Goal: Task Accomplishment & Management: Manage account settings

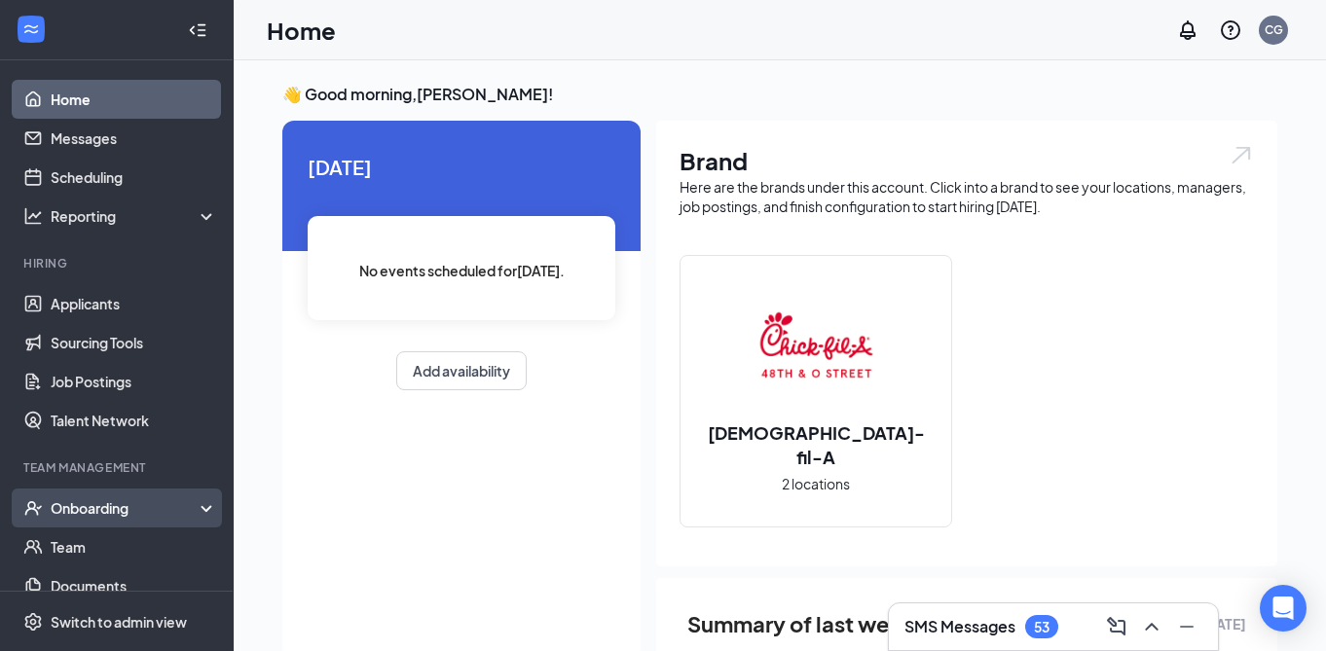
click at [81, 500] on div "Onboarding" at bounding box center [126, 507] width 150 height 19
click at [117, 540] on link "Overview" at bounding box center [134, 547] width 166 height 39
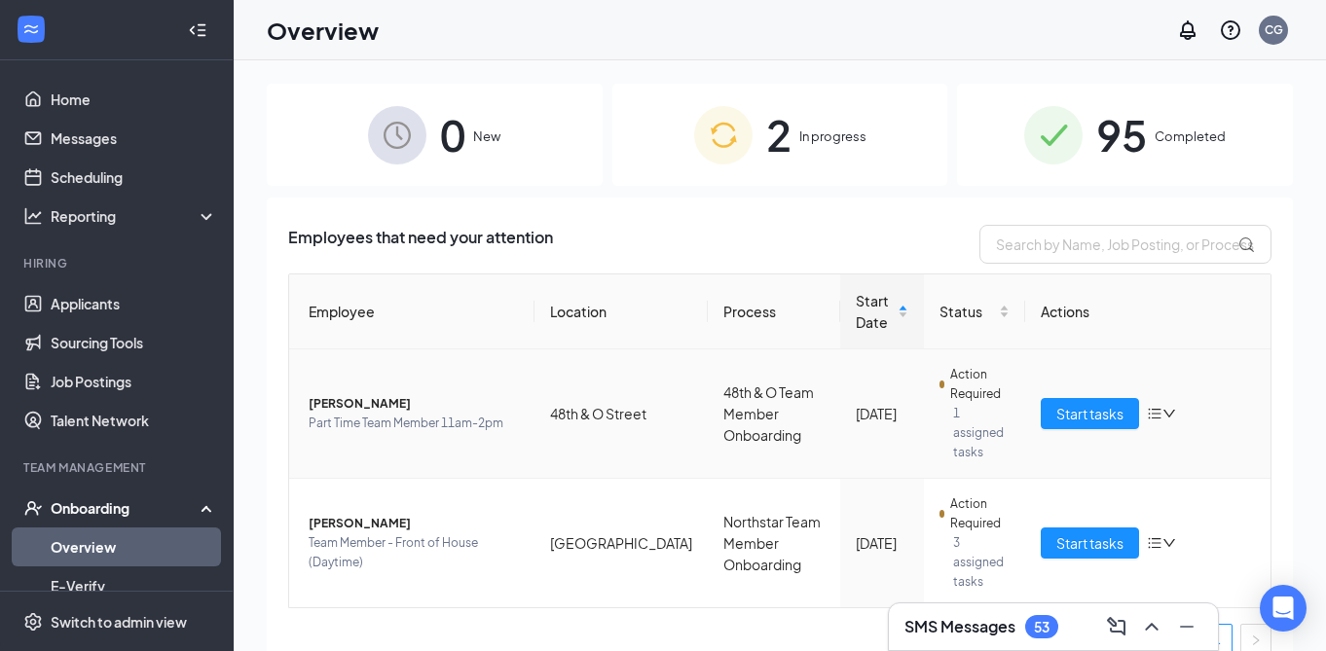
click at [1154, 406] on icon "bars" at bounding box center [1155, 414] width 16 height 16
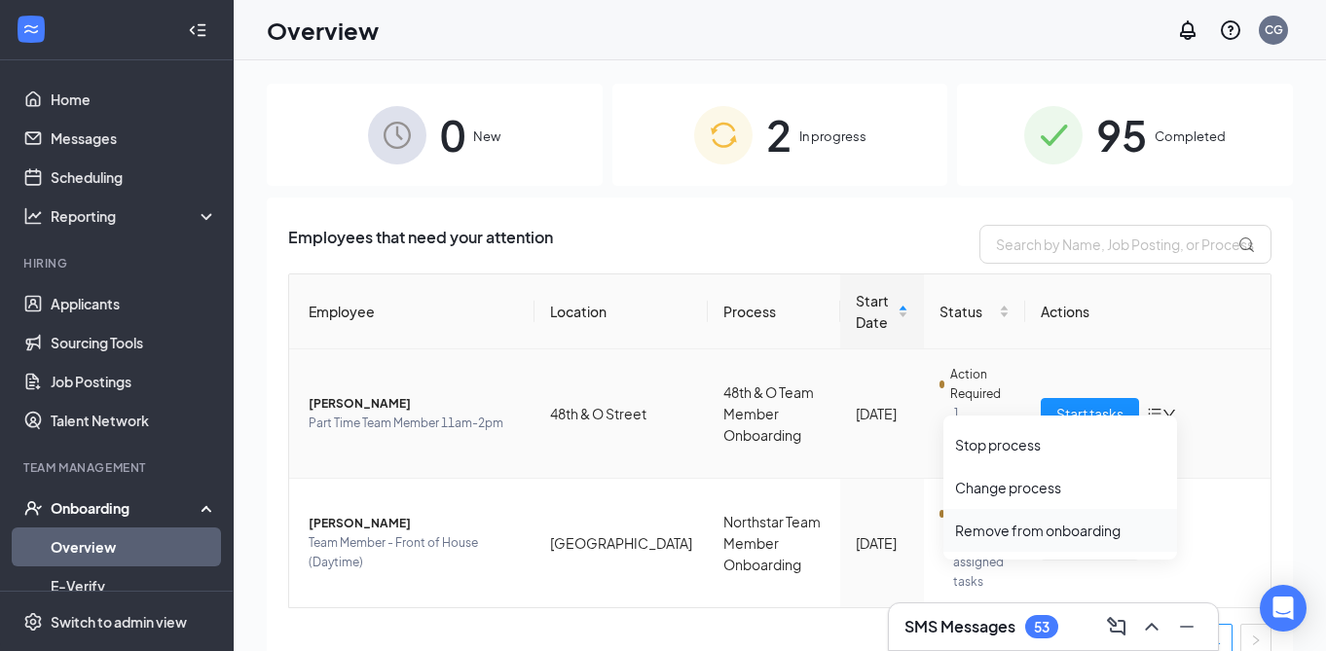
click at [1021, 530] on div "Remove from onboarding" at bounding box center [1060, 530] width 210 height 19
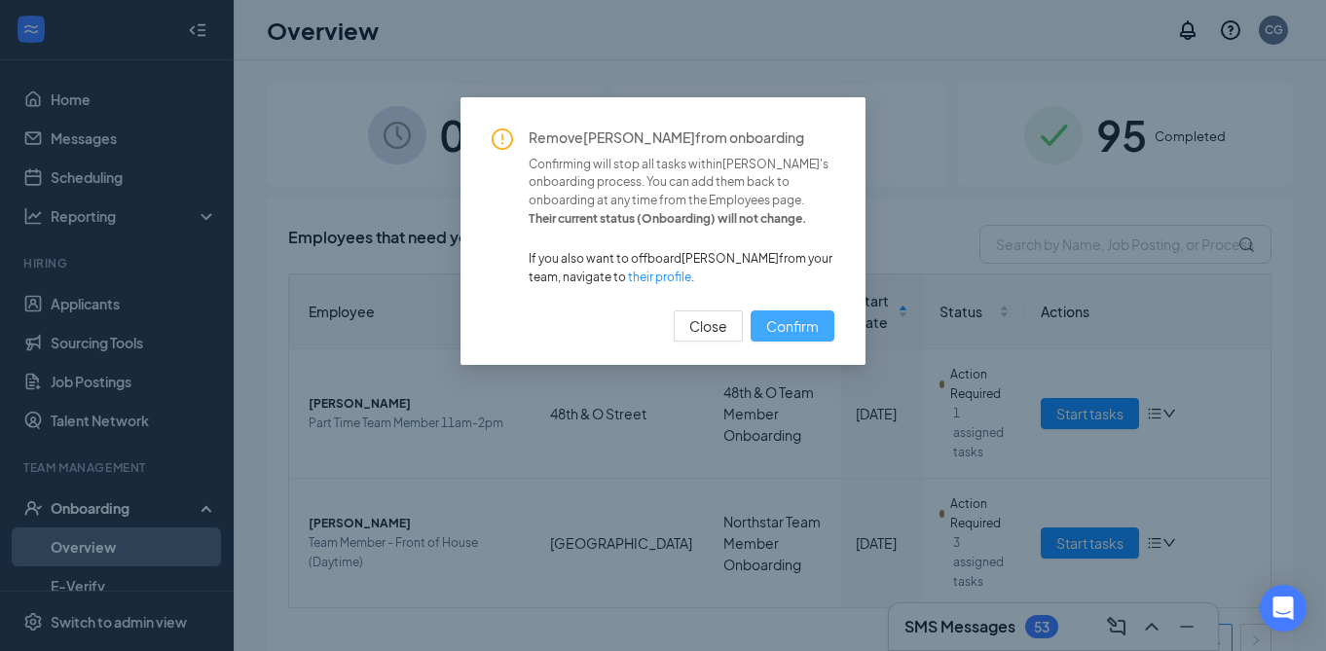
click at [800, 328] on span "Confirm" at bounding box center [792, 325] width 53 height 21
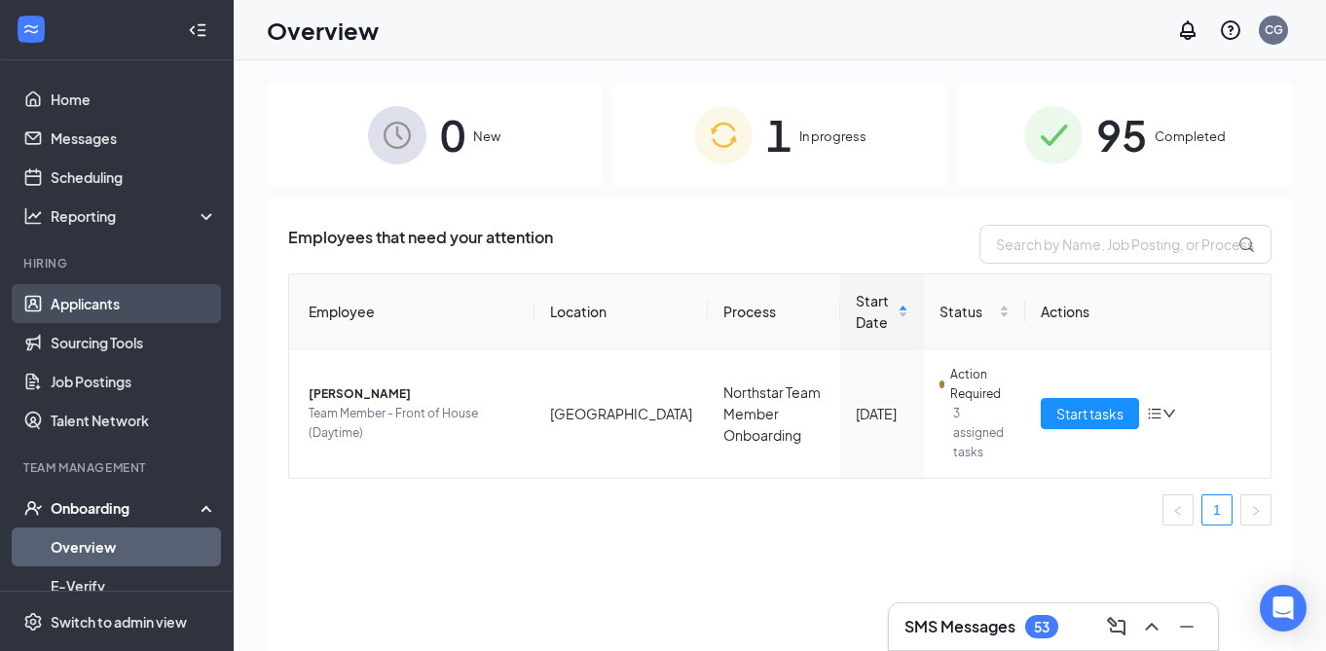
click at [115, 312] on link "Applicants" at bounding box center [134, 303] width 166 height 39
